Goal: Find specific page/section: Find specific page/section

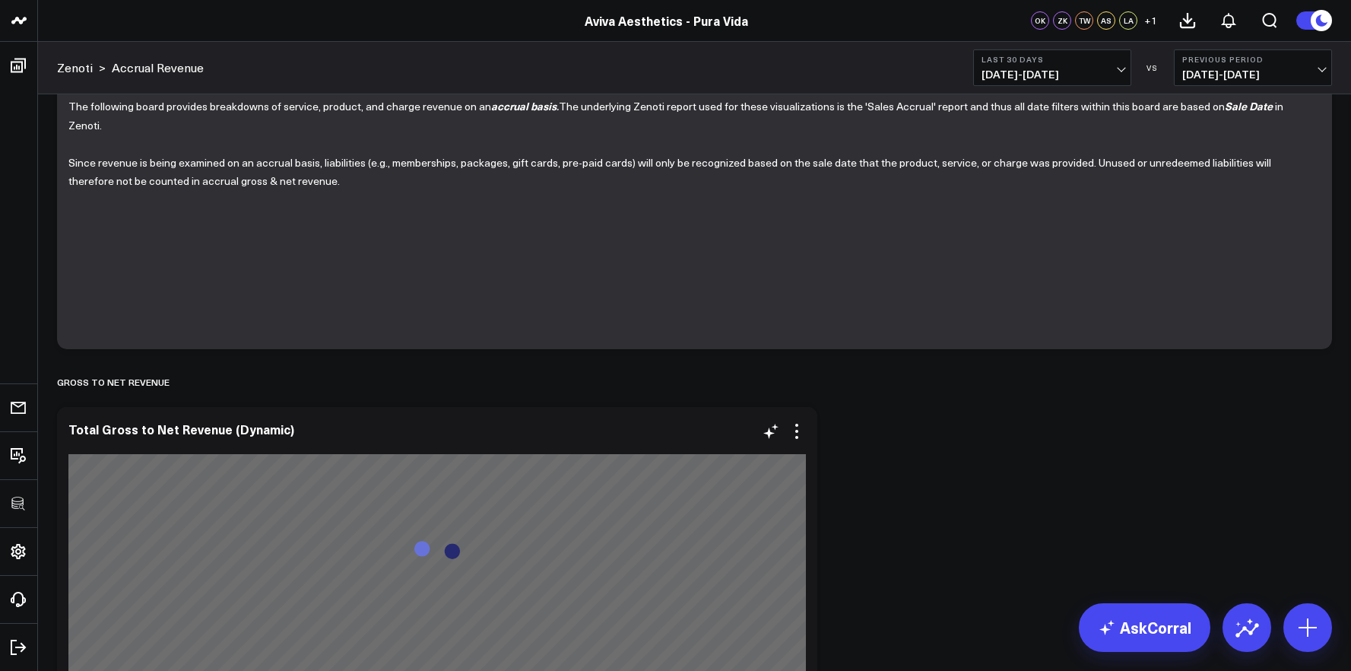
scroll to position [129, 0]
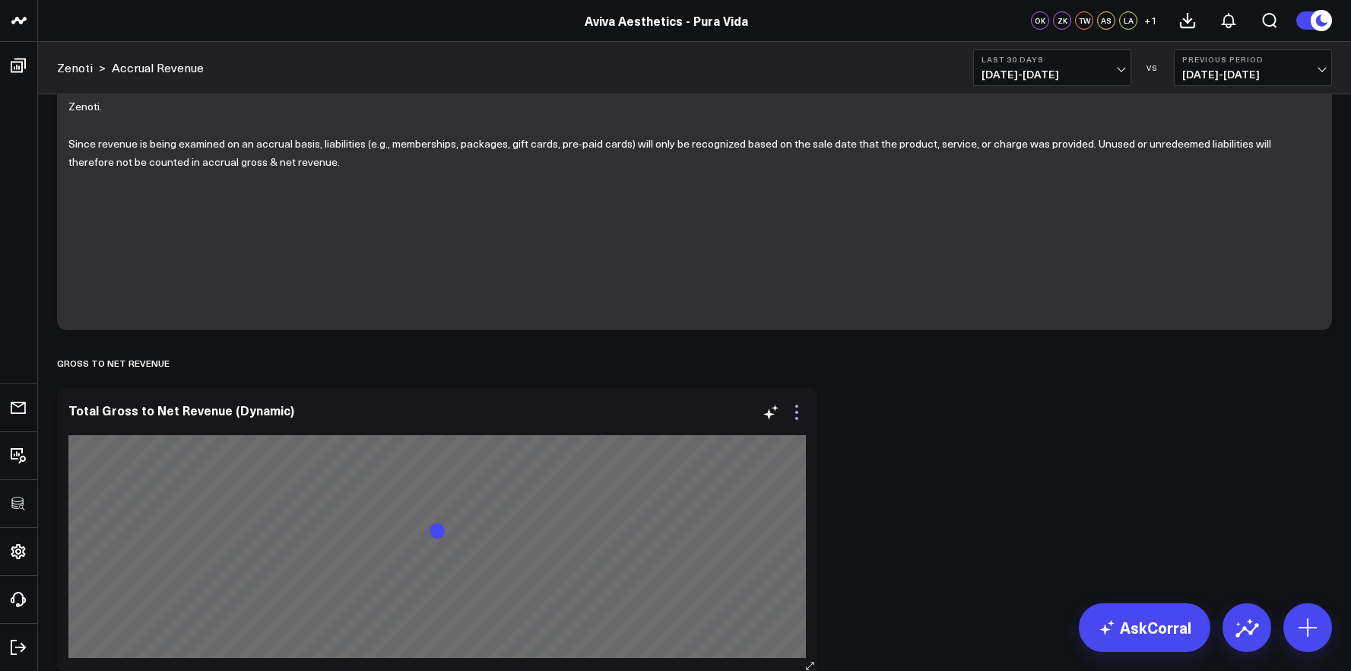
click at [801, 411] on icon at bounding box center [797, 412] width 18 height 18
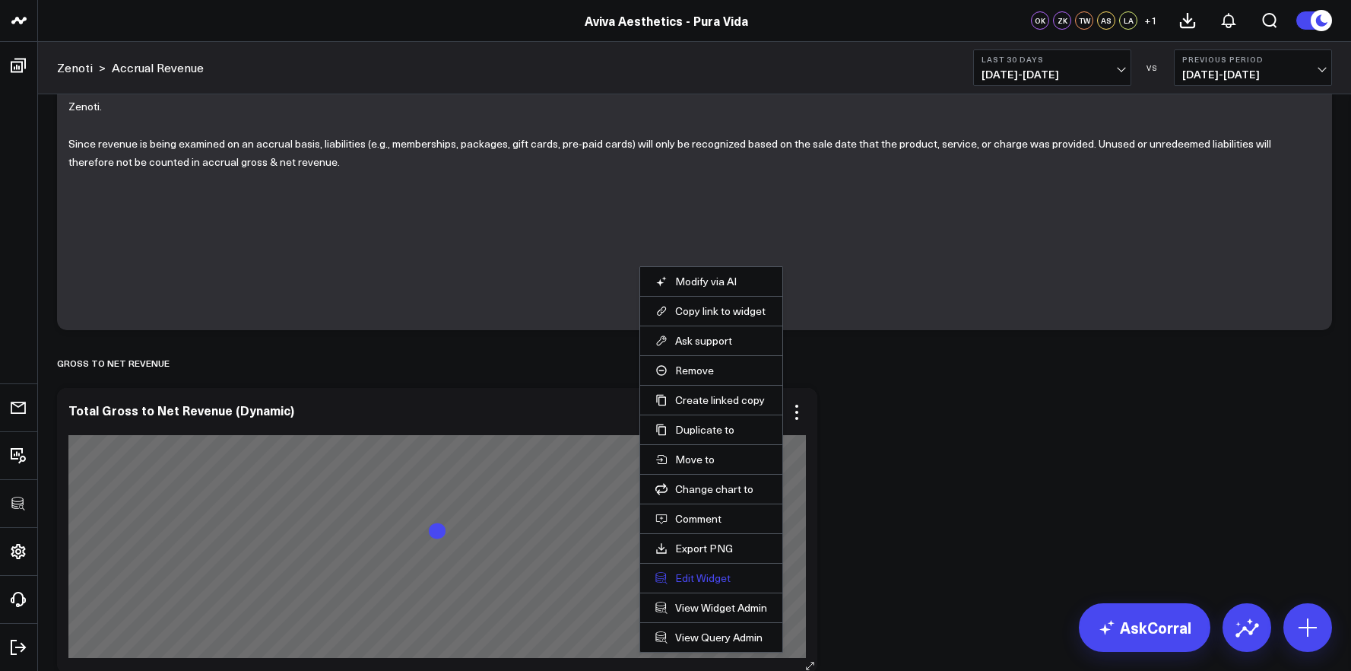
click at [696, 581] on button "Edit Widget" at bounding box center [711, 578] width 112 height 14
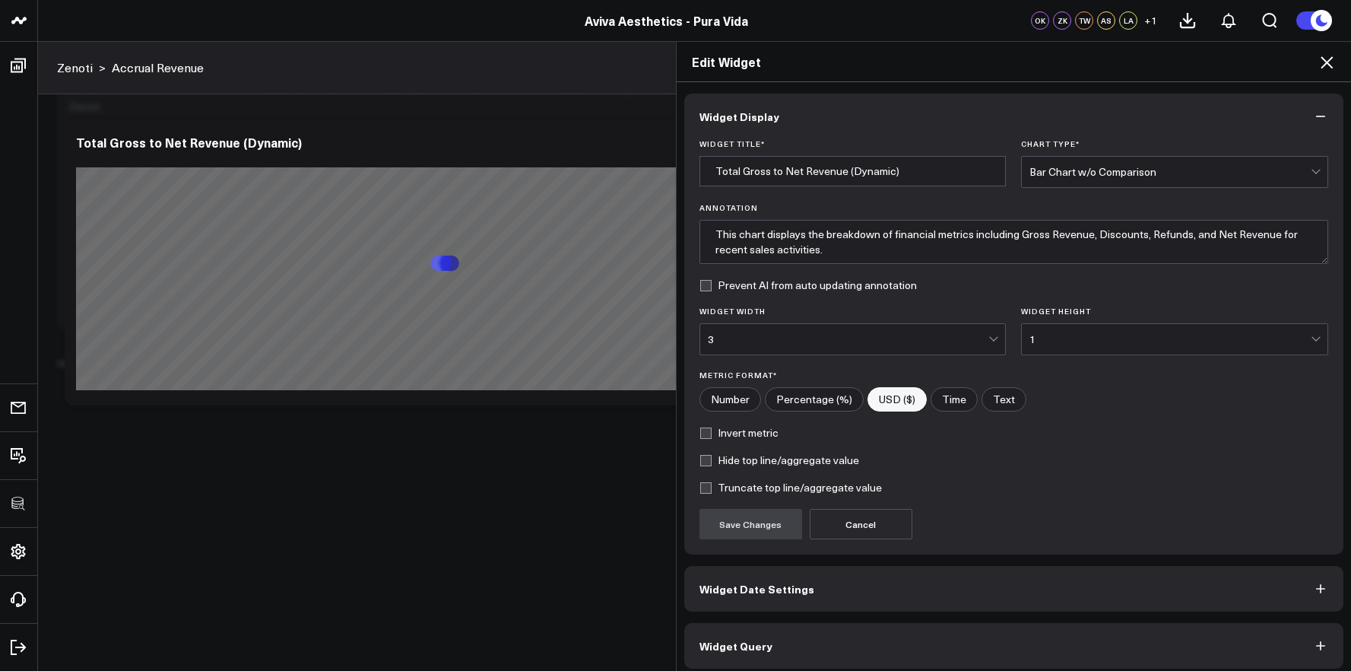
click at [823, 635] on button "Widget Query" at bounding box center [1014, 646] width 660 height 46
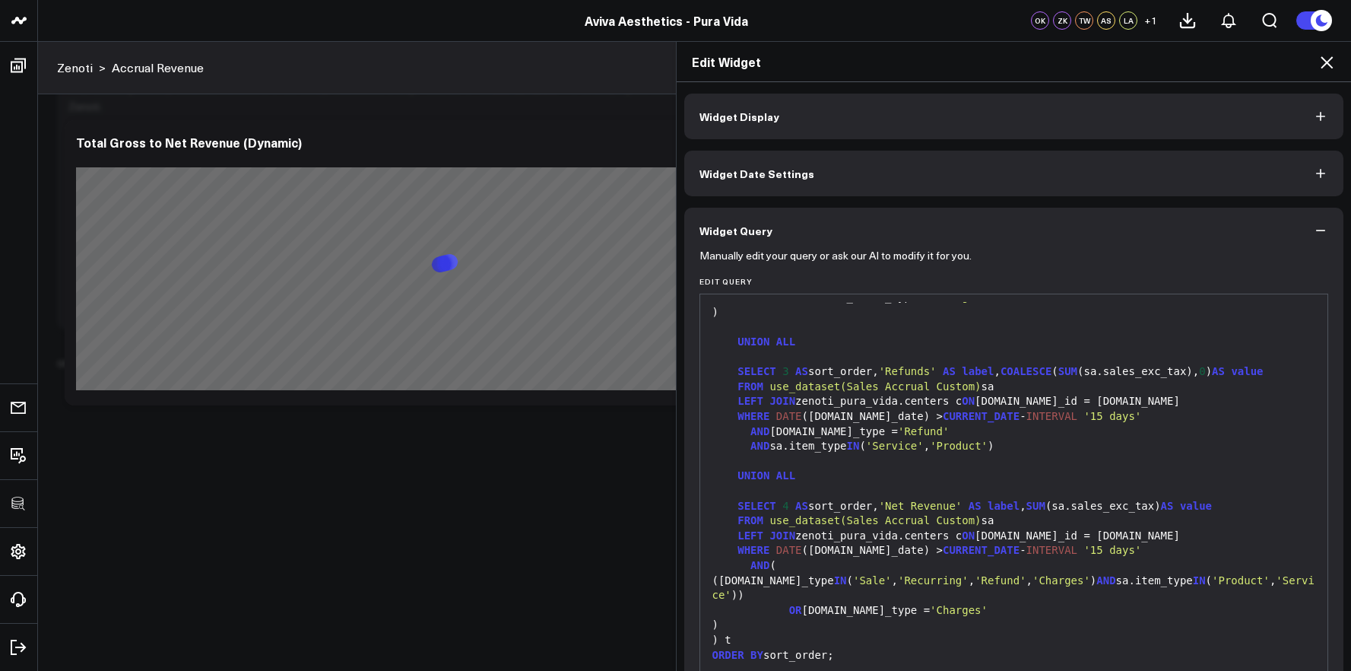
click at [1335, 62] on icon at bounding box center [1326, 62] width 18 height 18
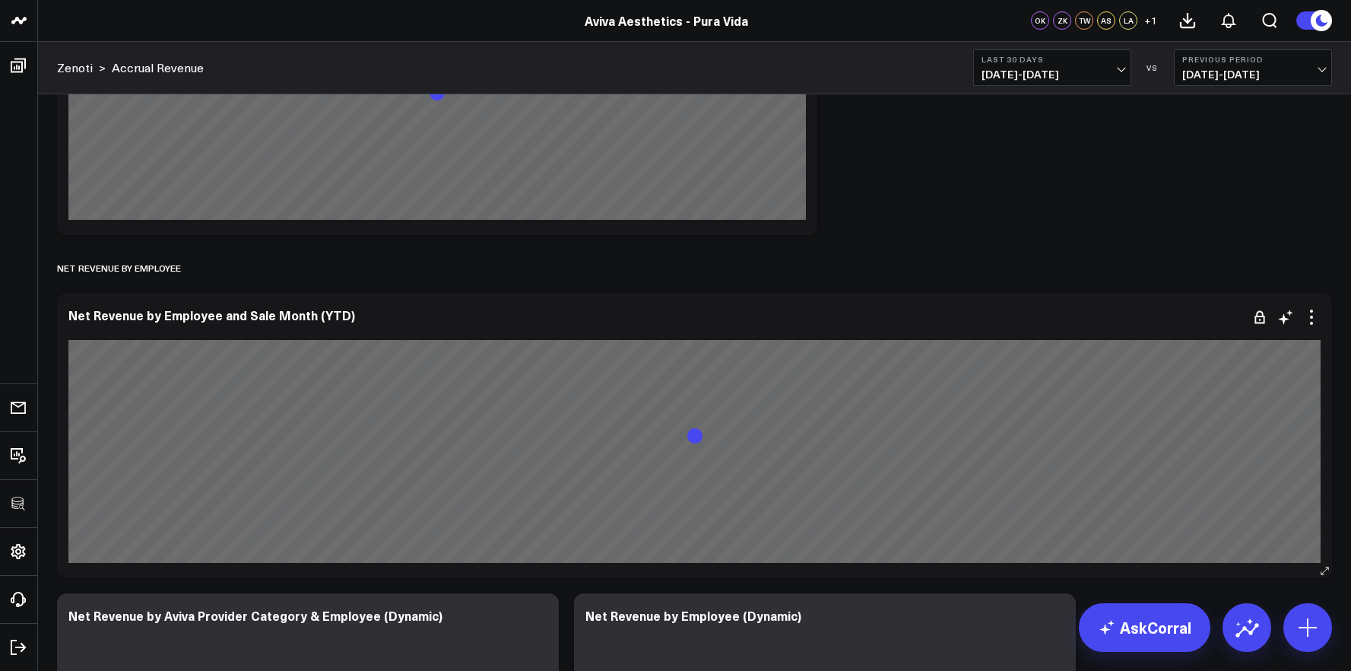
scroll to position [924, 0]
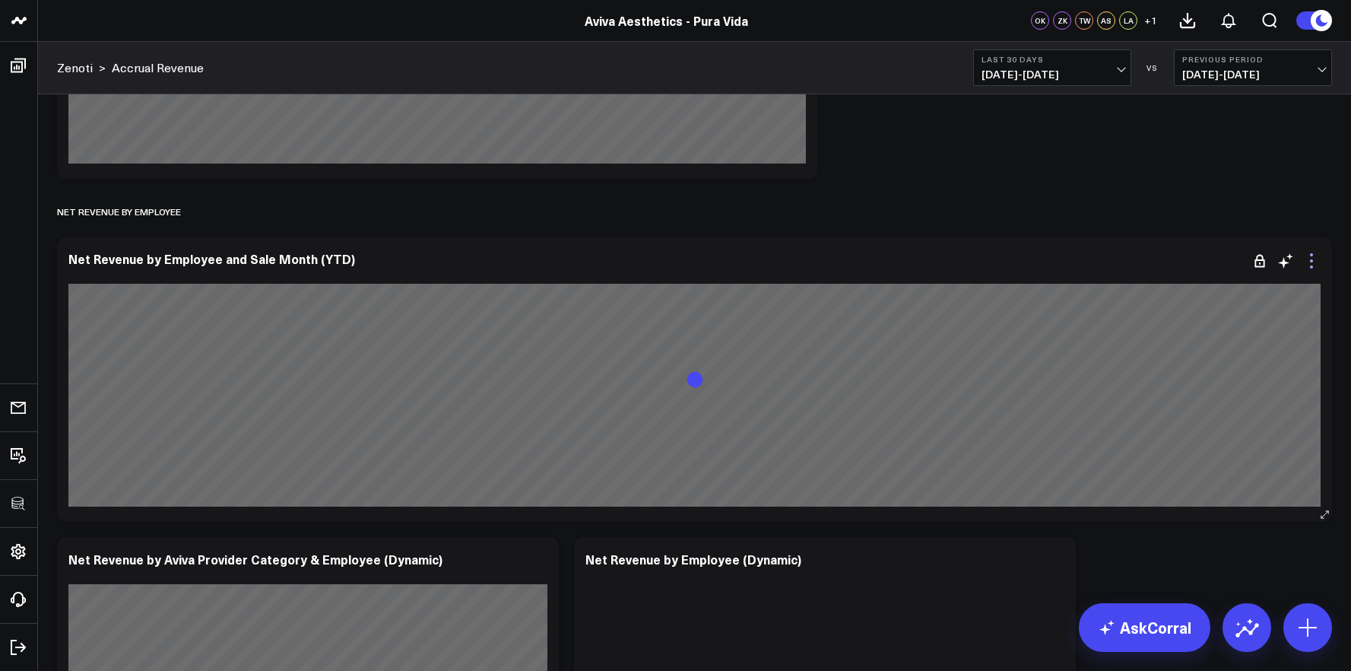
click at [1313, 268] on icon at bounding box center [1311, 261] width 18 height 18
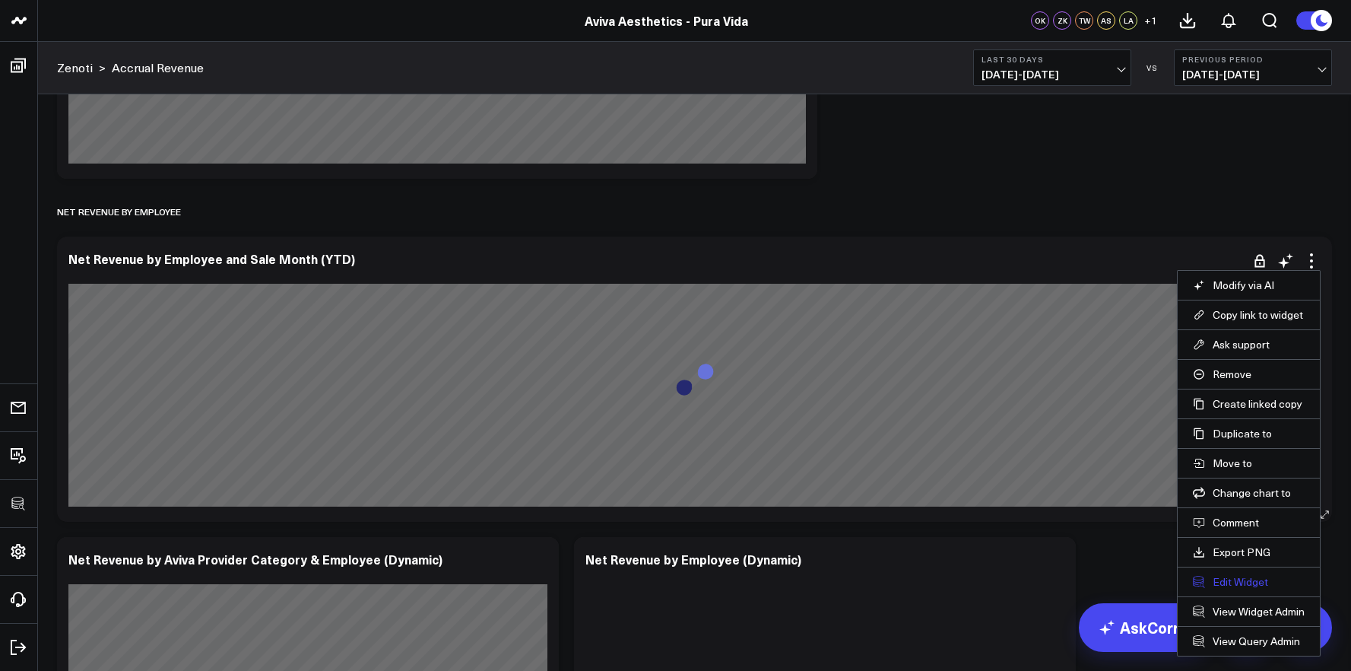
click at [1243, 576] on button "Edit Widget" at bounding box center [1249, 582] width 112 height 14
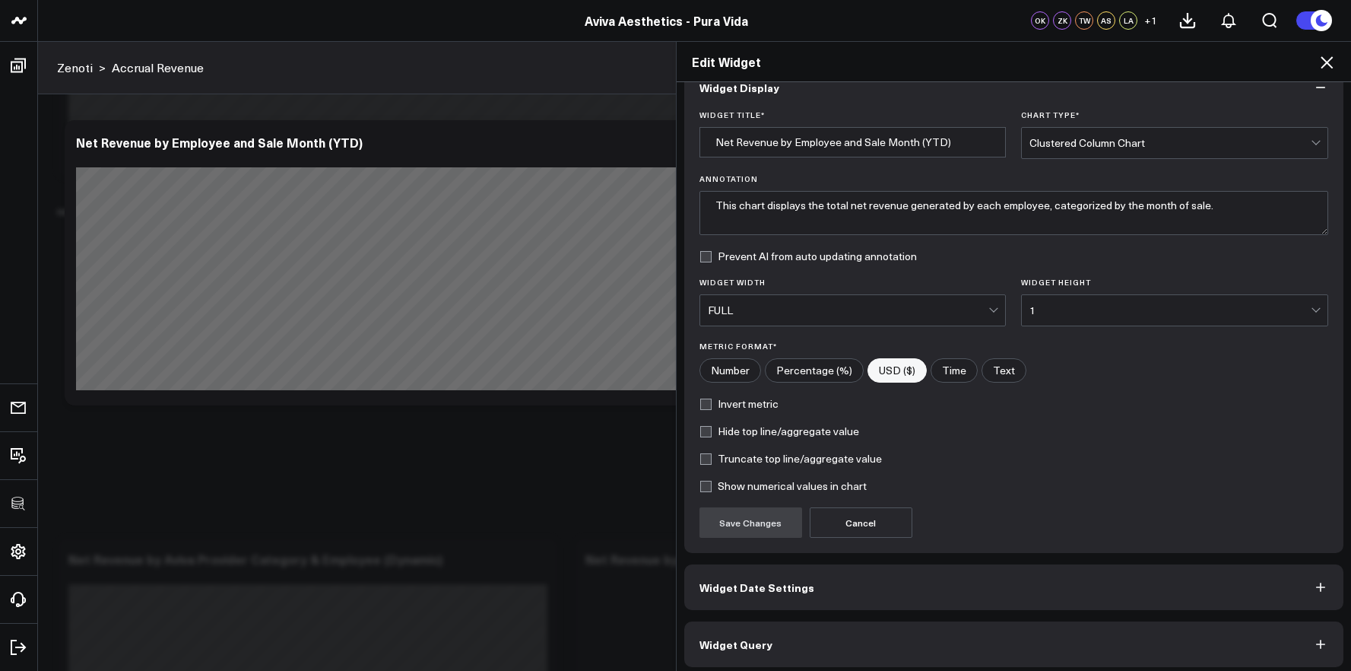
scroll to position [36, 0]
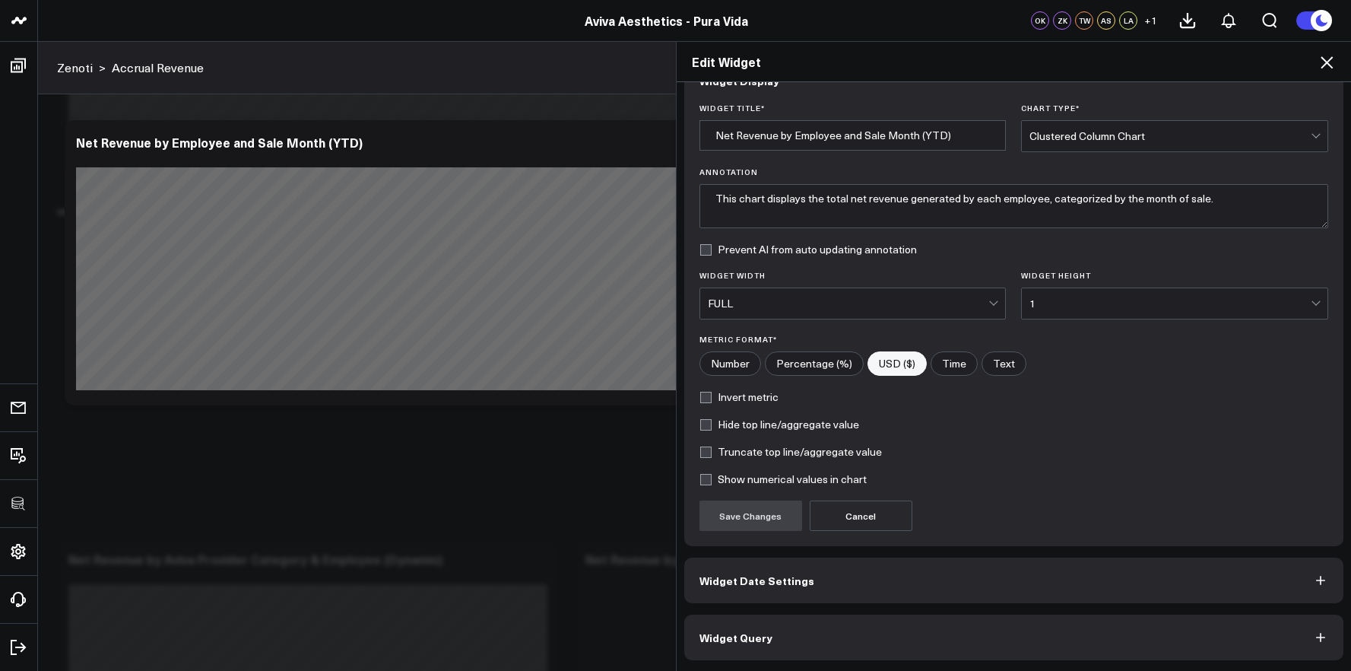
click at [1191, 627] on button "Widget Query" at bounding box center [1014, 637] width 660 height 46
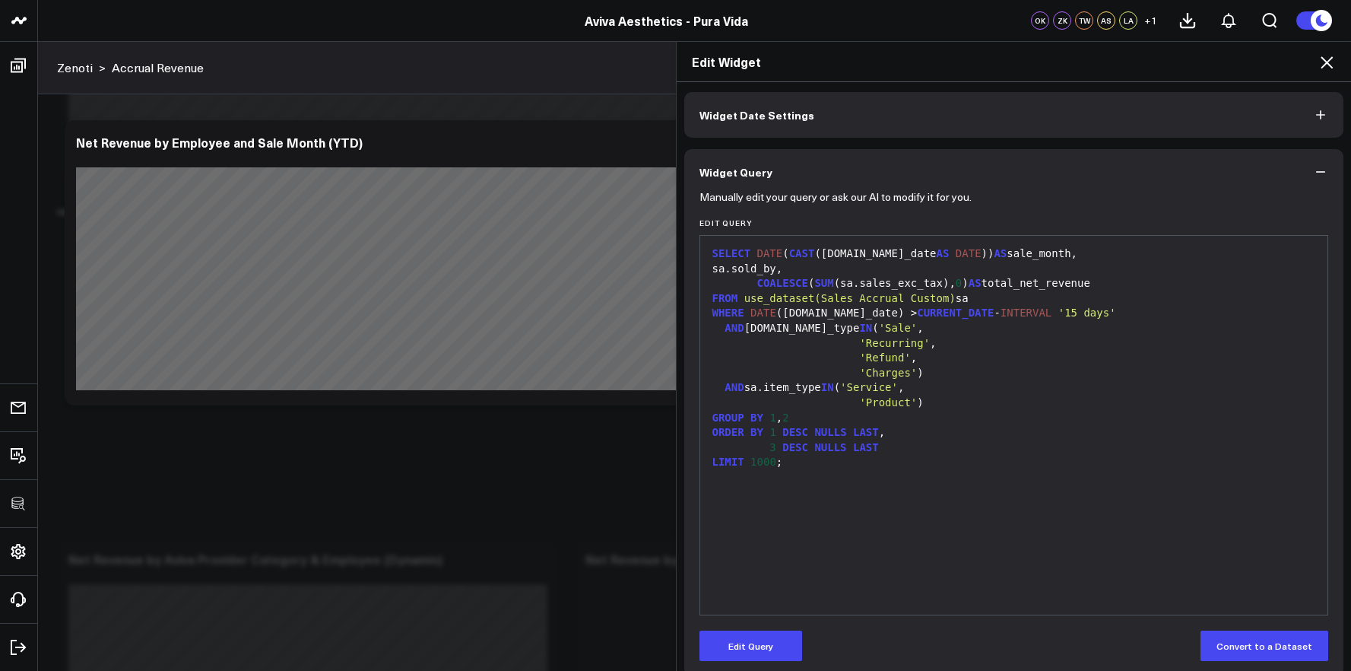
scroll to position [59, 0]
click at [1332, 60] on icon at bounding box center [1326, 62] width 18 height 18
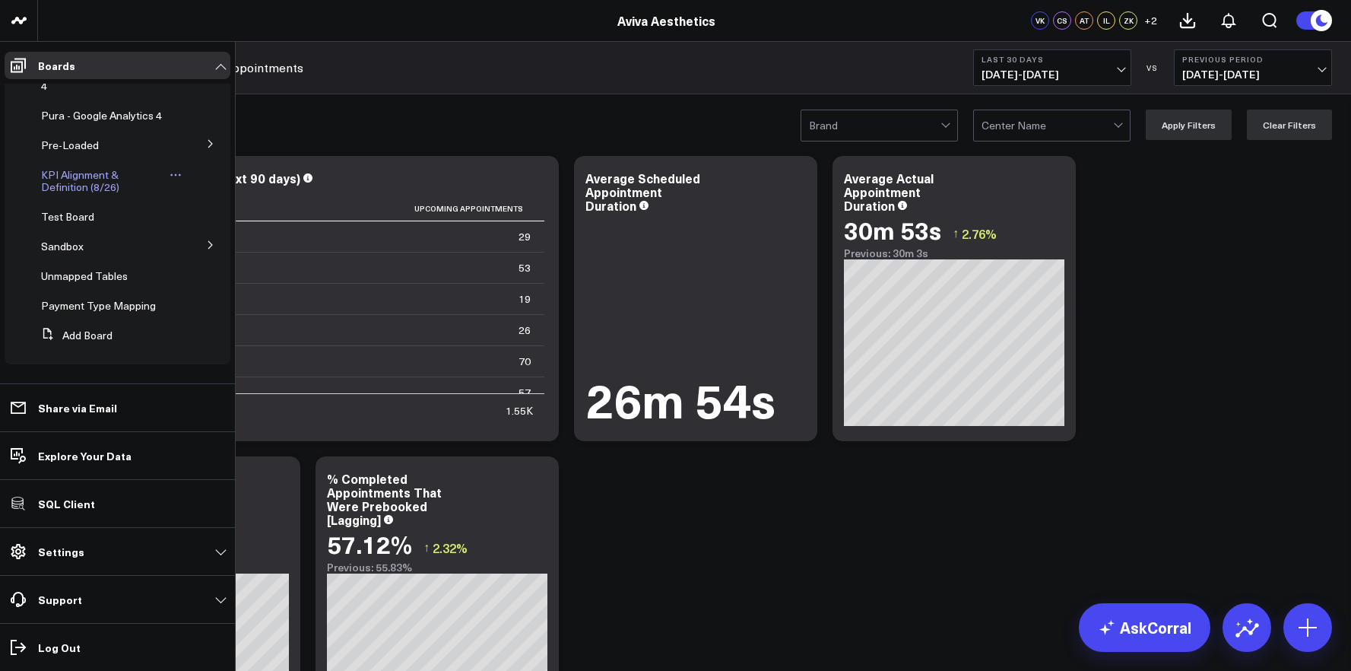
scroll to position [135, 0]
click at [197, 246] on button at bounding box center [211, 244] width 40 height 23
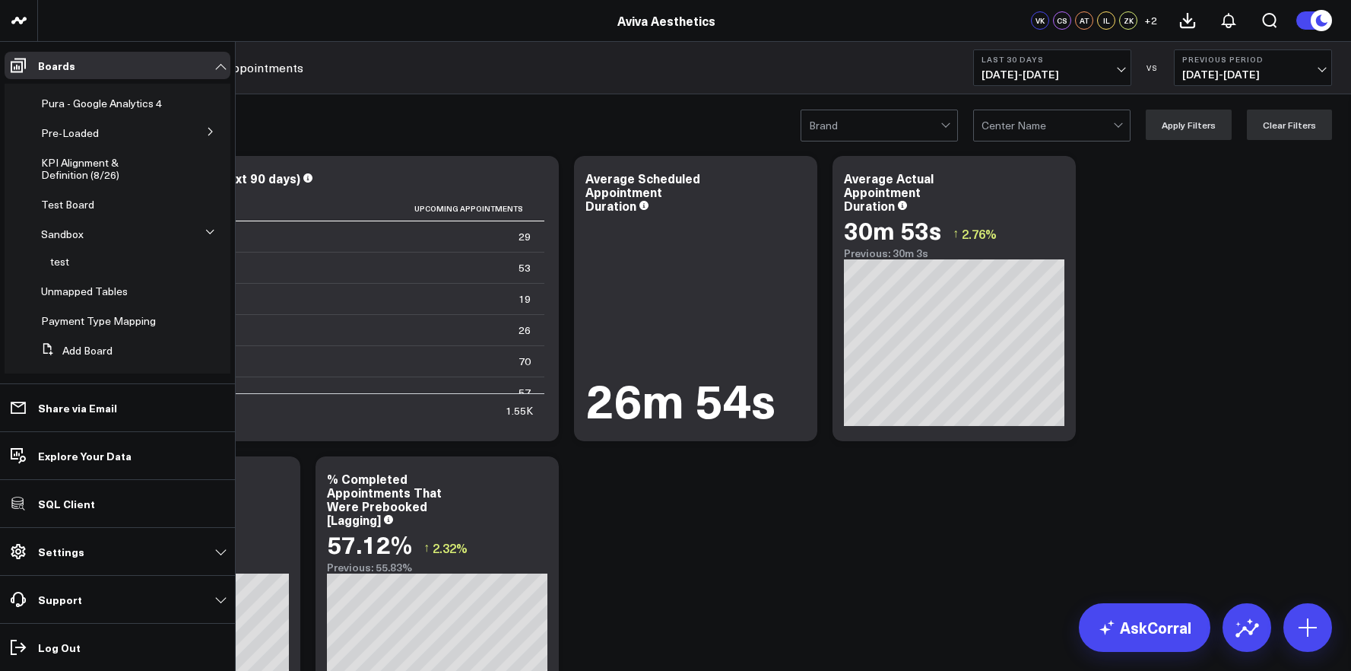
click at [205, 236] on icon at bounding box center [209, 231] width 9 height 9
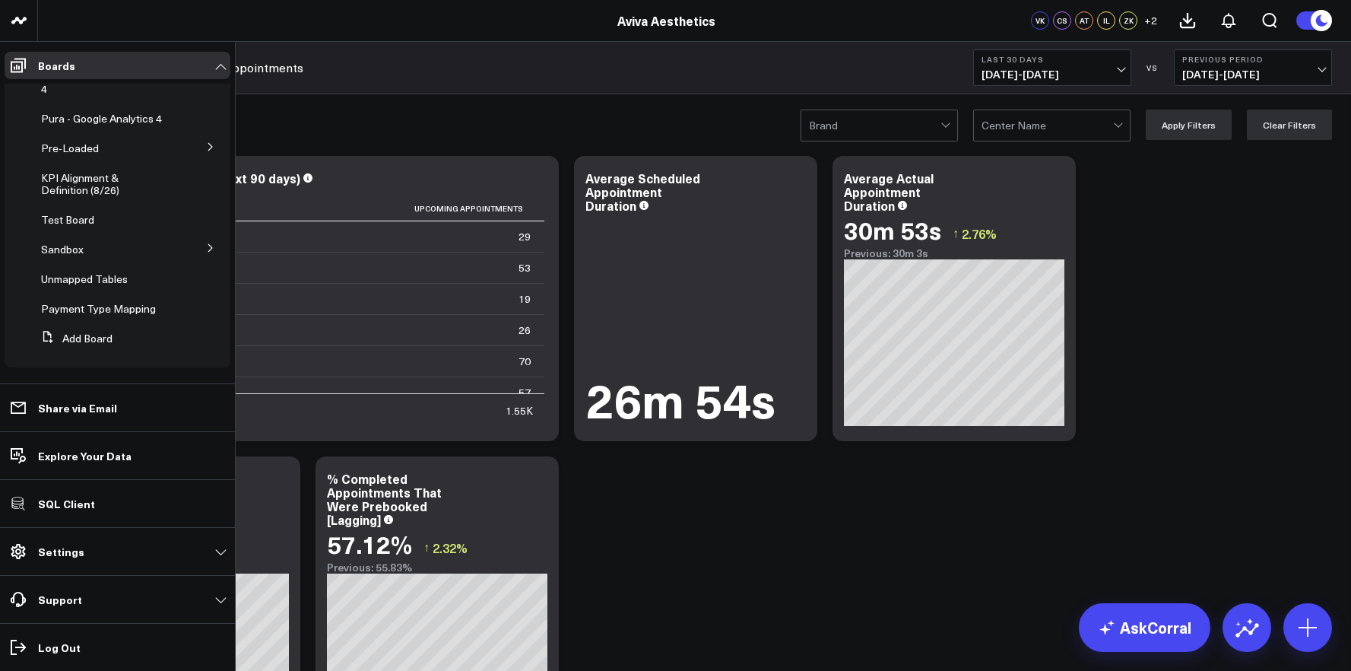
scroll to position [89, 0]
click at [204, 154] on button at bounding box center [211, 149] width 40 height 23
click at [131, 224] on icon at bounding box center [128, 218] width 12 height 12
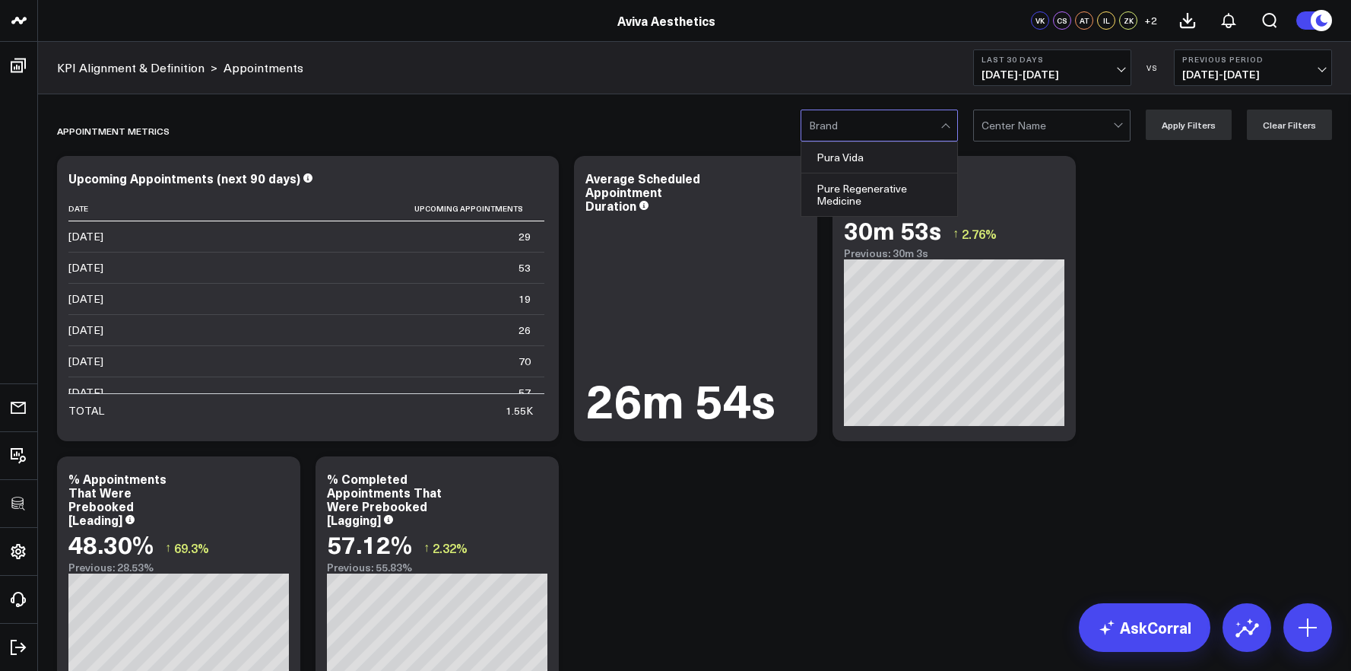
click at [843, 125] on div at bounding box center [875, 125] width 132 height 30
click at [1059, 110] on div at bounding box center [1047, 125] width 132 height 30
click at [1058, 119] on div at bounding box center [1047, 125] width 132 height 30
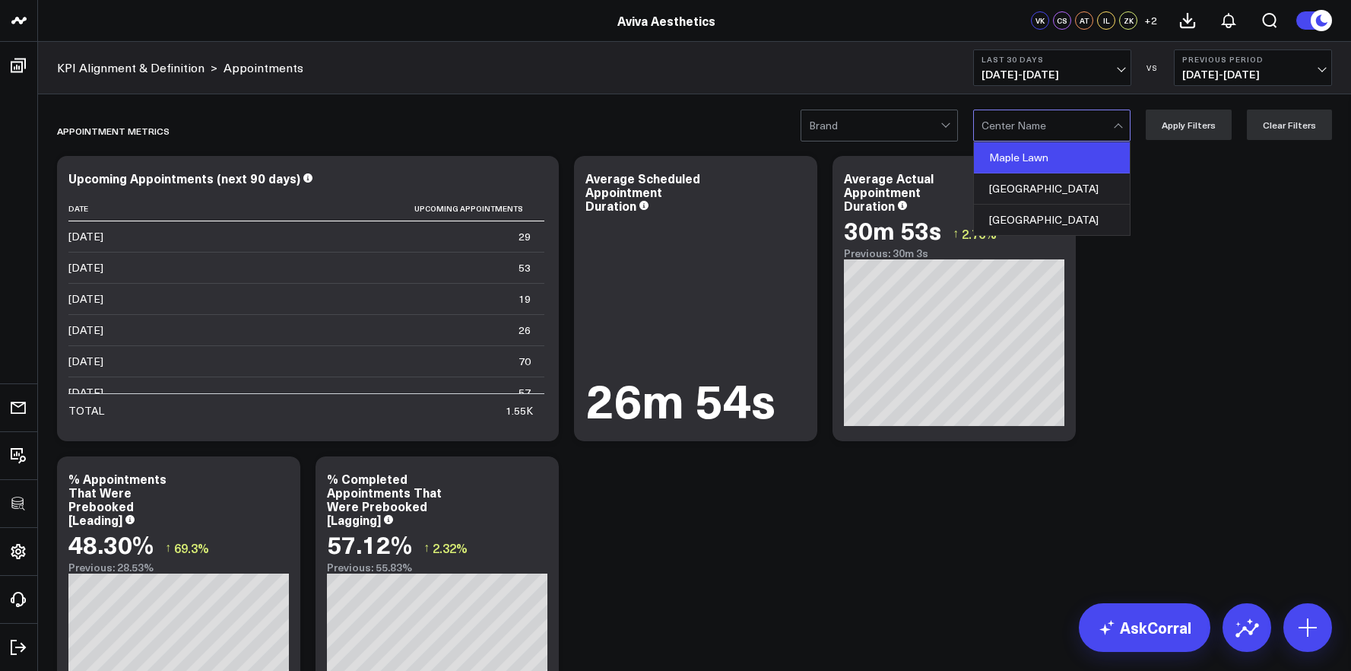
click at [1053, 157] on div "Maple Lawn" at bounding box center [1052, 157] width 156 height 31
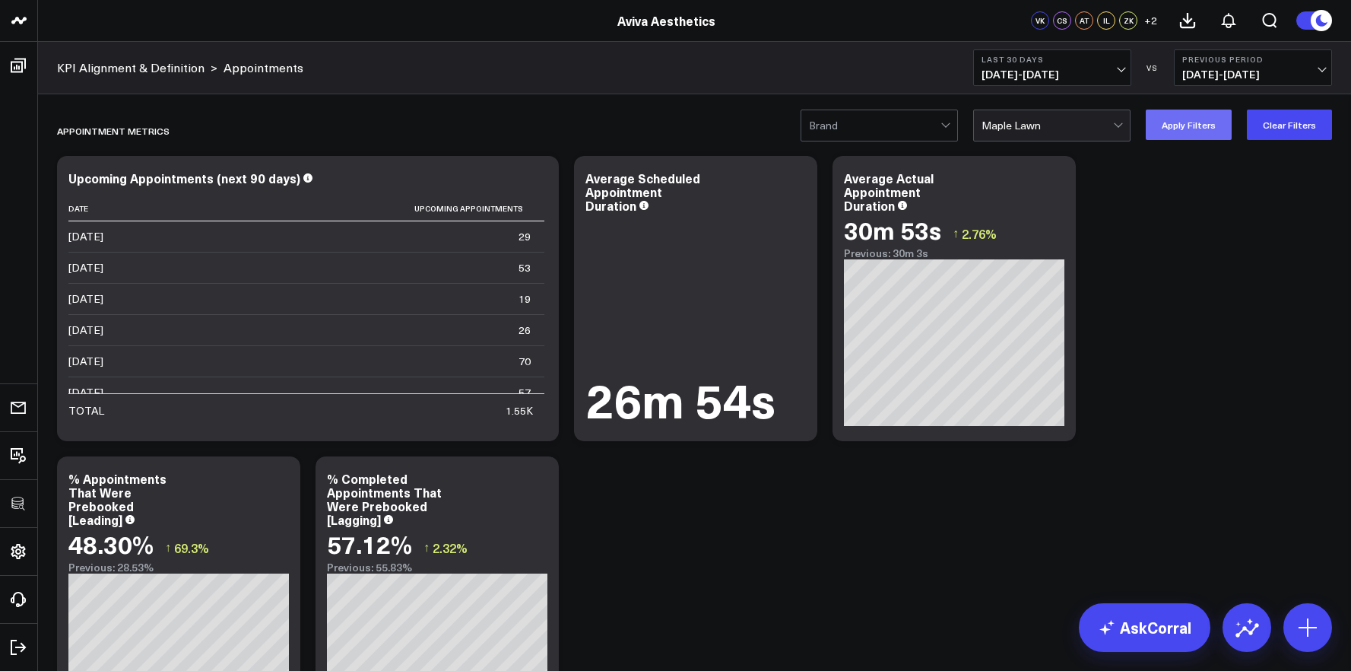
click at [1168, 137] on button "Apply Filters" at bounding box center [1189, 124] width 86 height 30
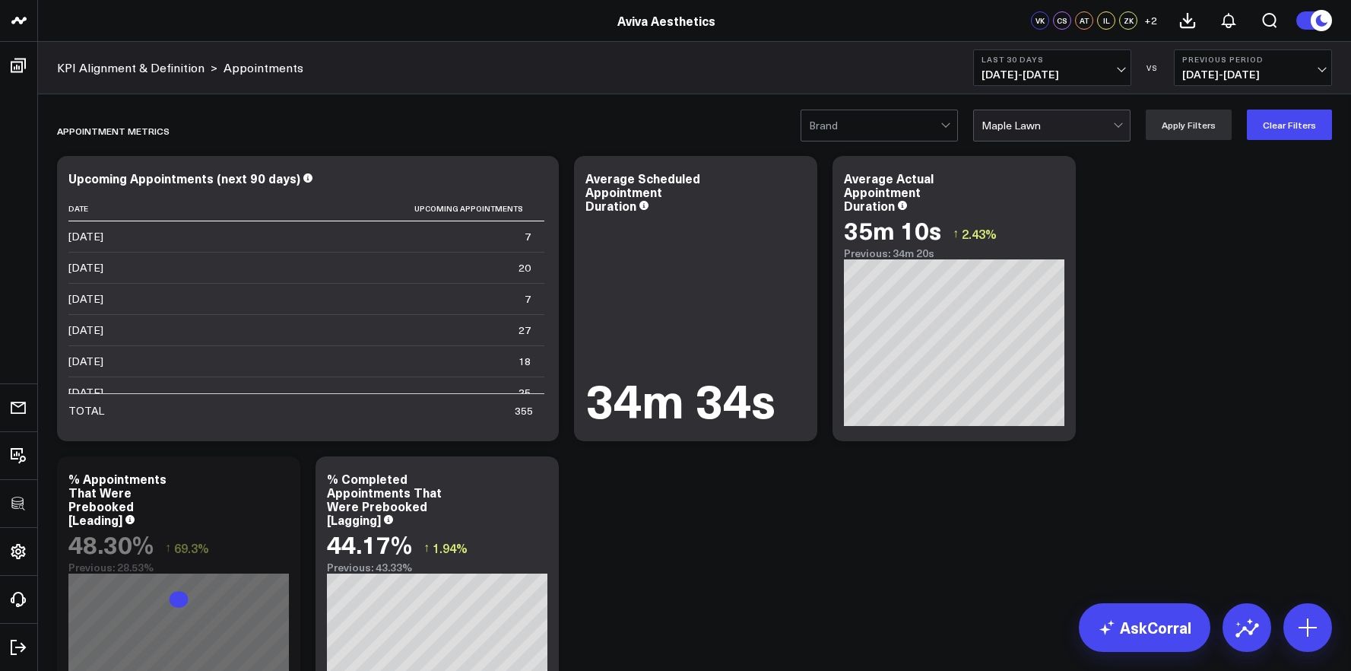
click at [1106, 125] on div at bounding box center [1047, 125] width 132 height 30
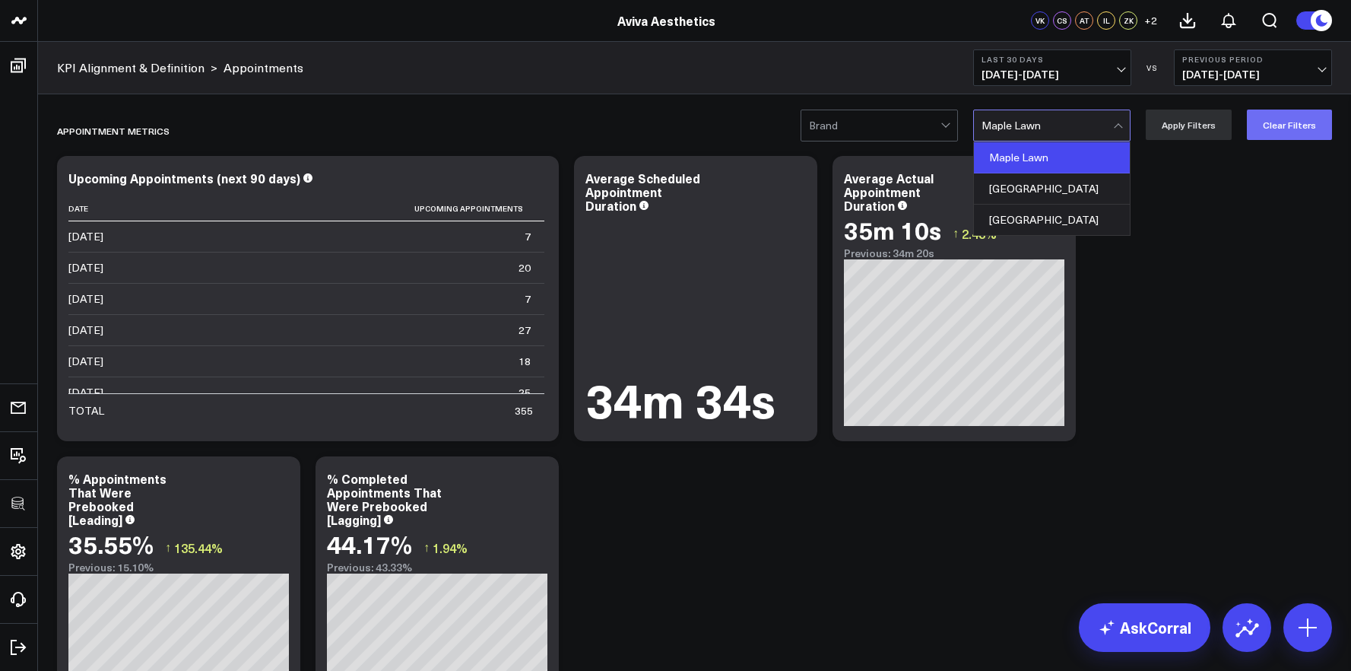
click at [1266, 132] on button "Clear Filters" at bounding box center [1289, 124] width 85 height 30
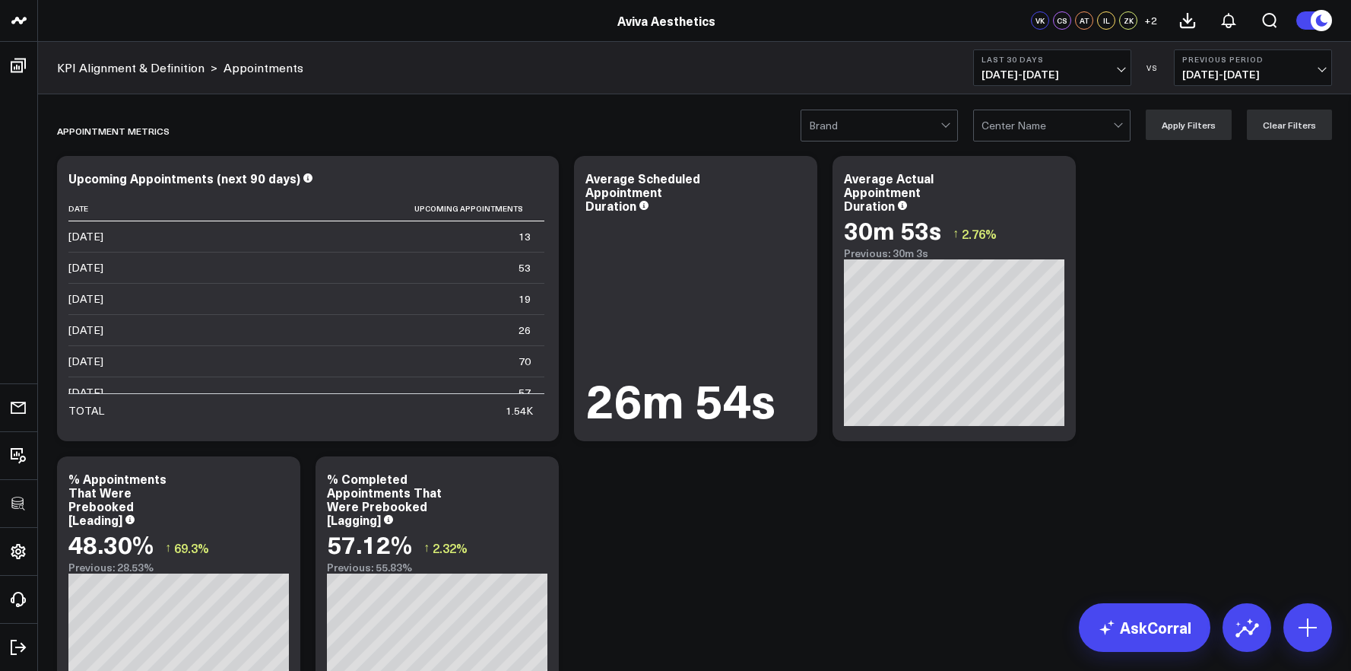
click at [931, 129] on div at bounding box center [875, 125] width 132 height 30
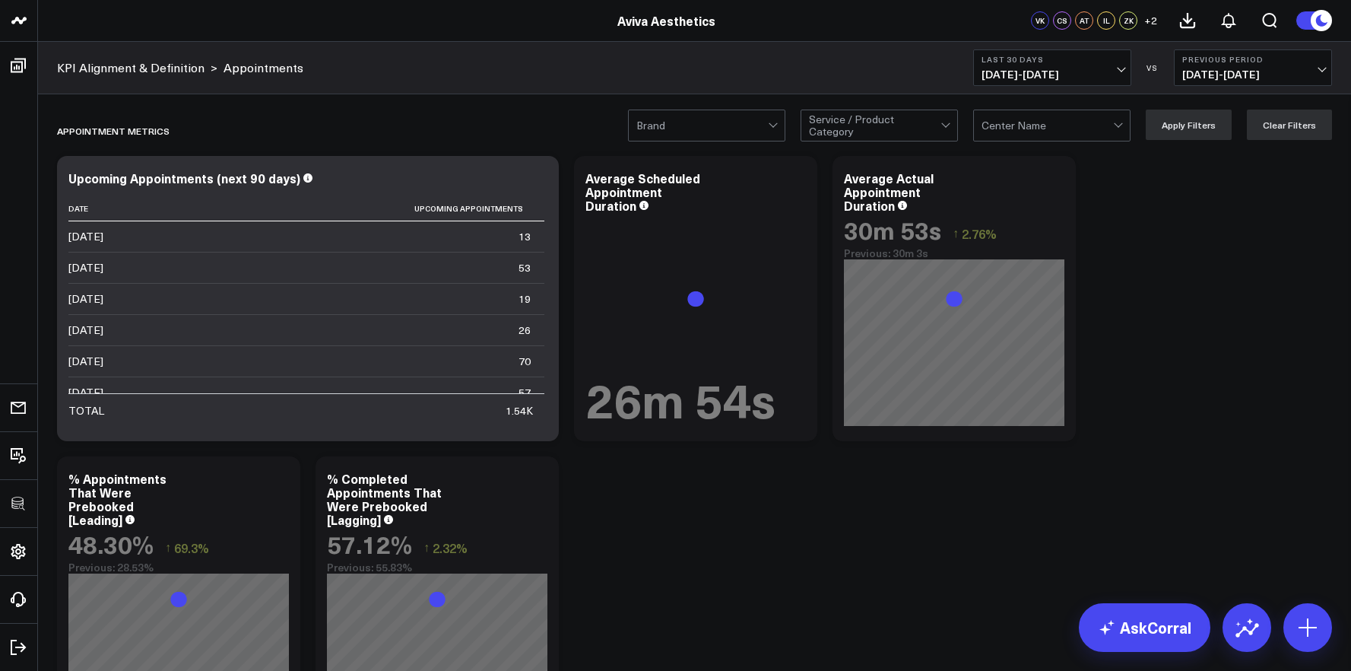
click at [834, 127] on div at bounding box center [875, 125] width 132 height 30
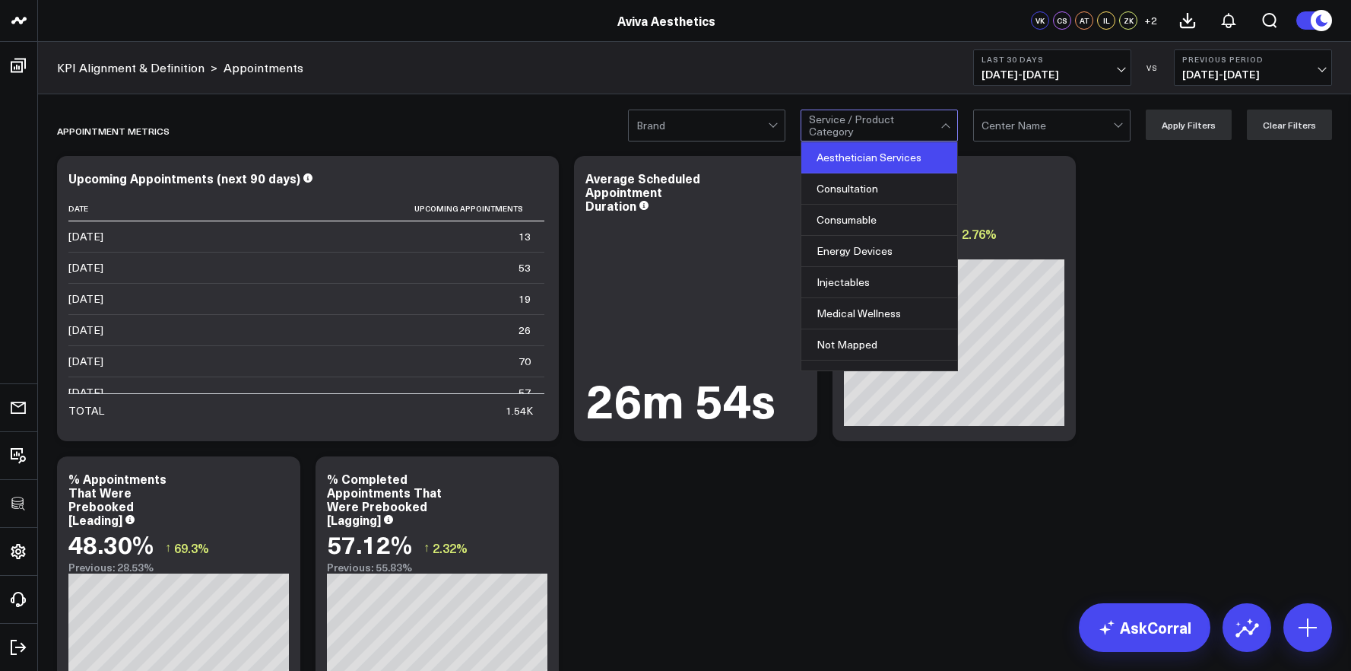
click at [848, 163] on div "Aesthetician Services" at bounding box center [879, 157] width 156 height 31
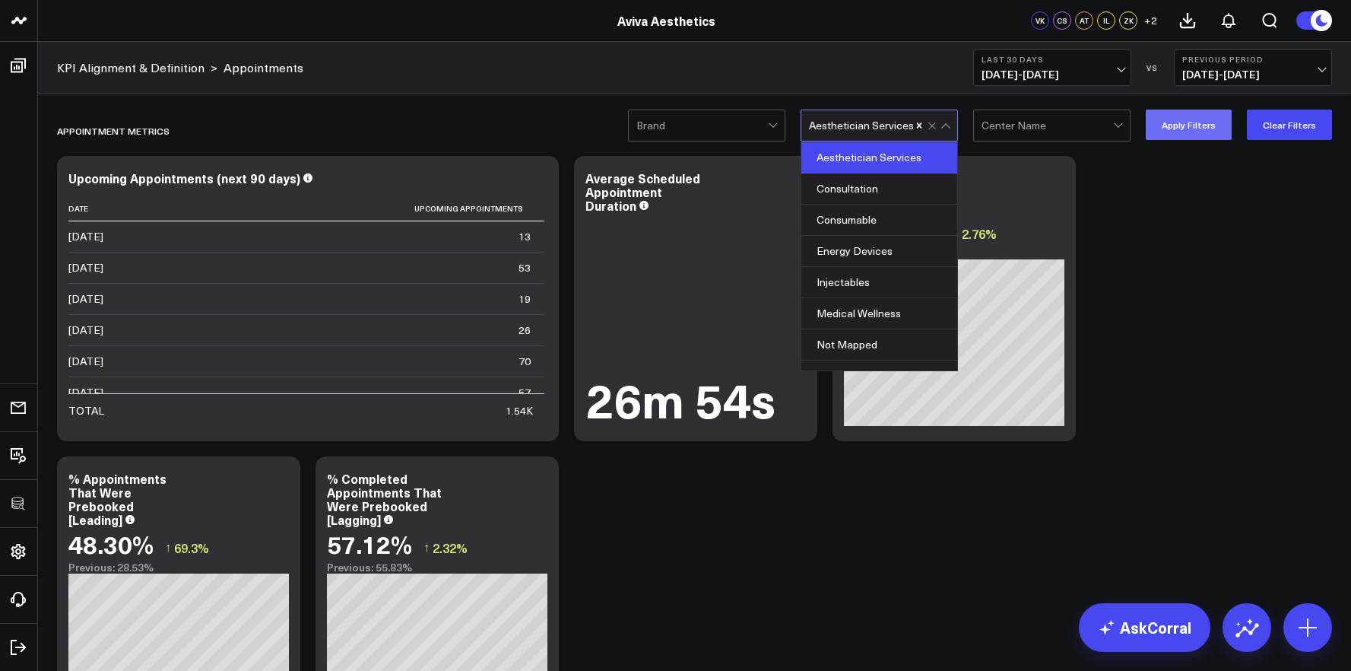
click at [1165, 123] on button "Apply Filters" at bounding box center [1189, 124] width 86 height 30
